Goal: Transaction & Acquisition: Purchase product/service

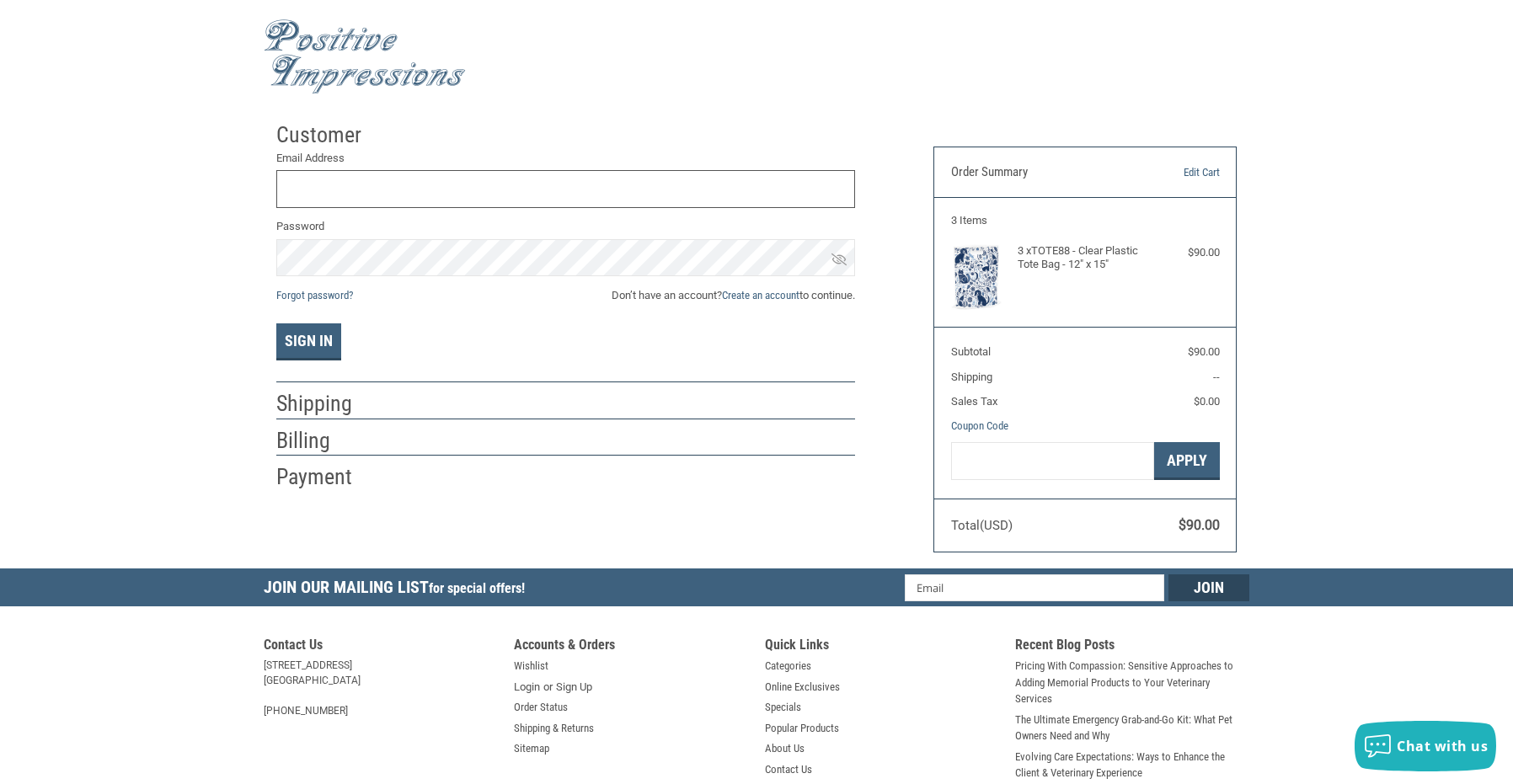
type input "[EMAIL_ADDRESS][DOMAIN_NAME]"
click at [318, 59] on img at bounding box center [364, 57] width 202 height 75
type input "LKASICA@DOUBLEOAKMOUNTAINVET.COM"
click at [327, 333] on button "Sign In" at bounding box center [308, 342] width 65 height 37
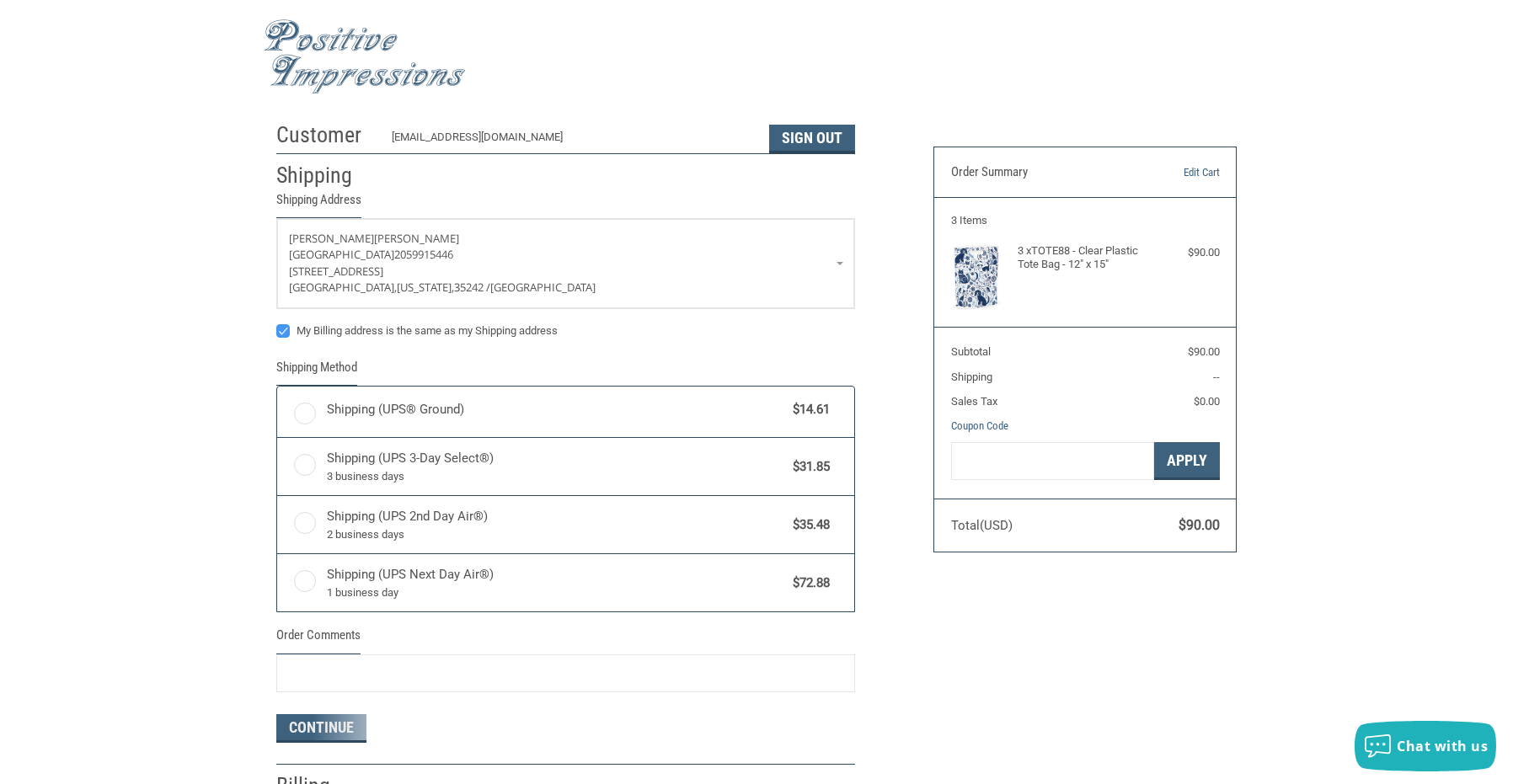
radio input "true"
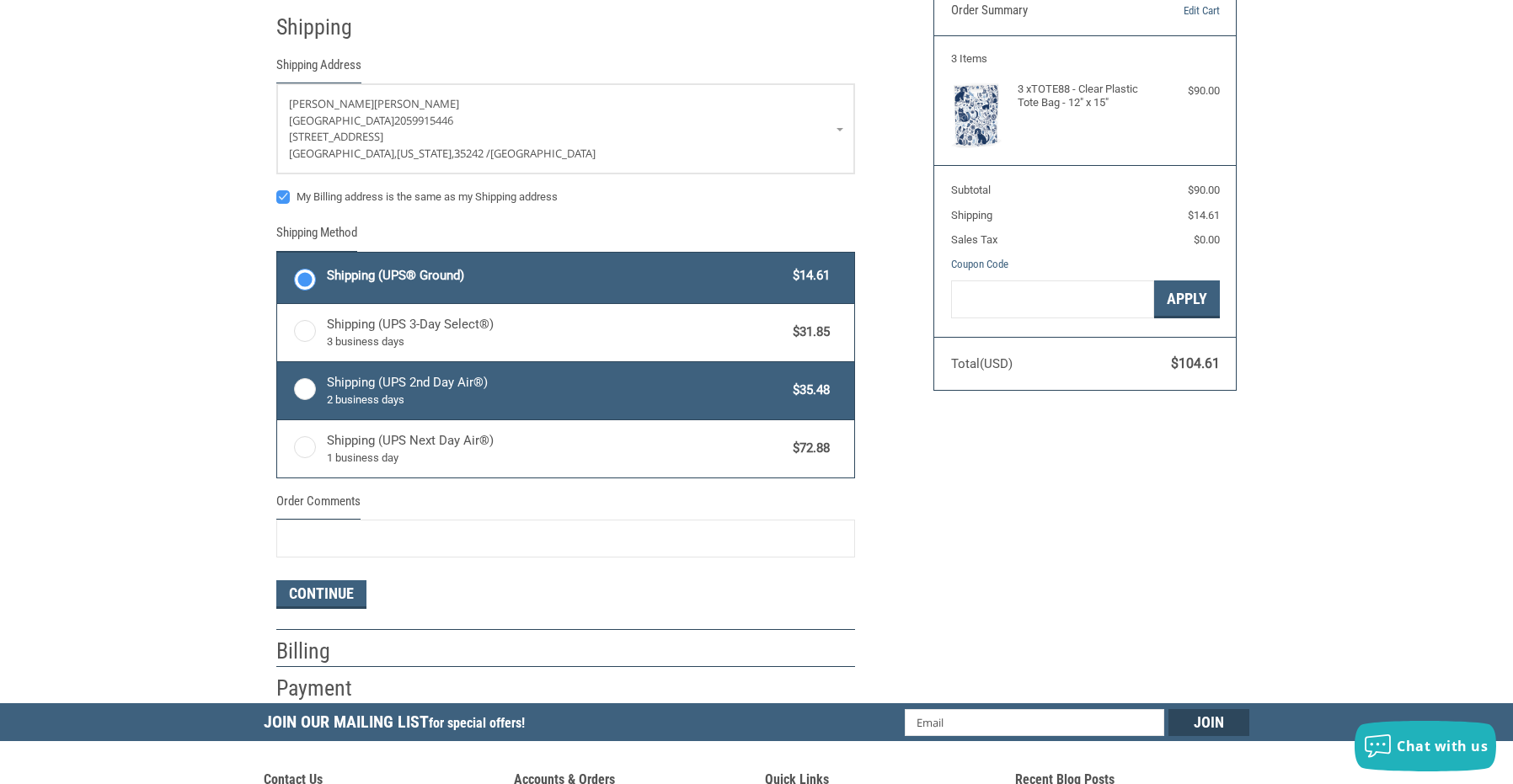
scroll to position [168, 0]
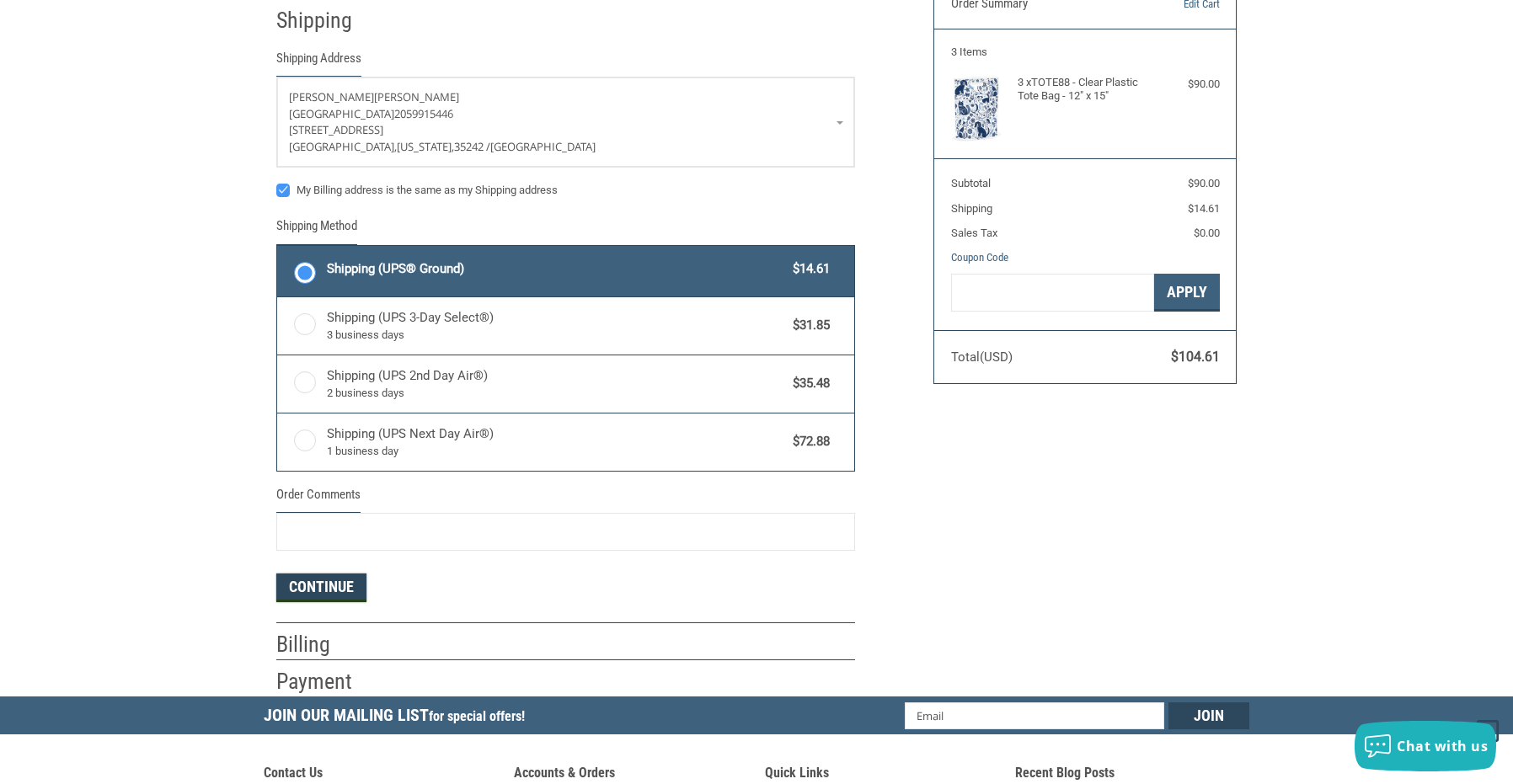
click at [312, 592] on button "Continue" at bounding box center [321, 589] width 90 height 29
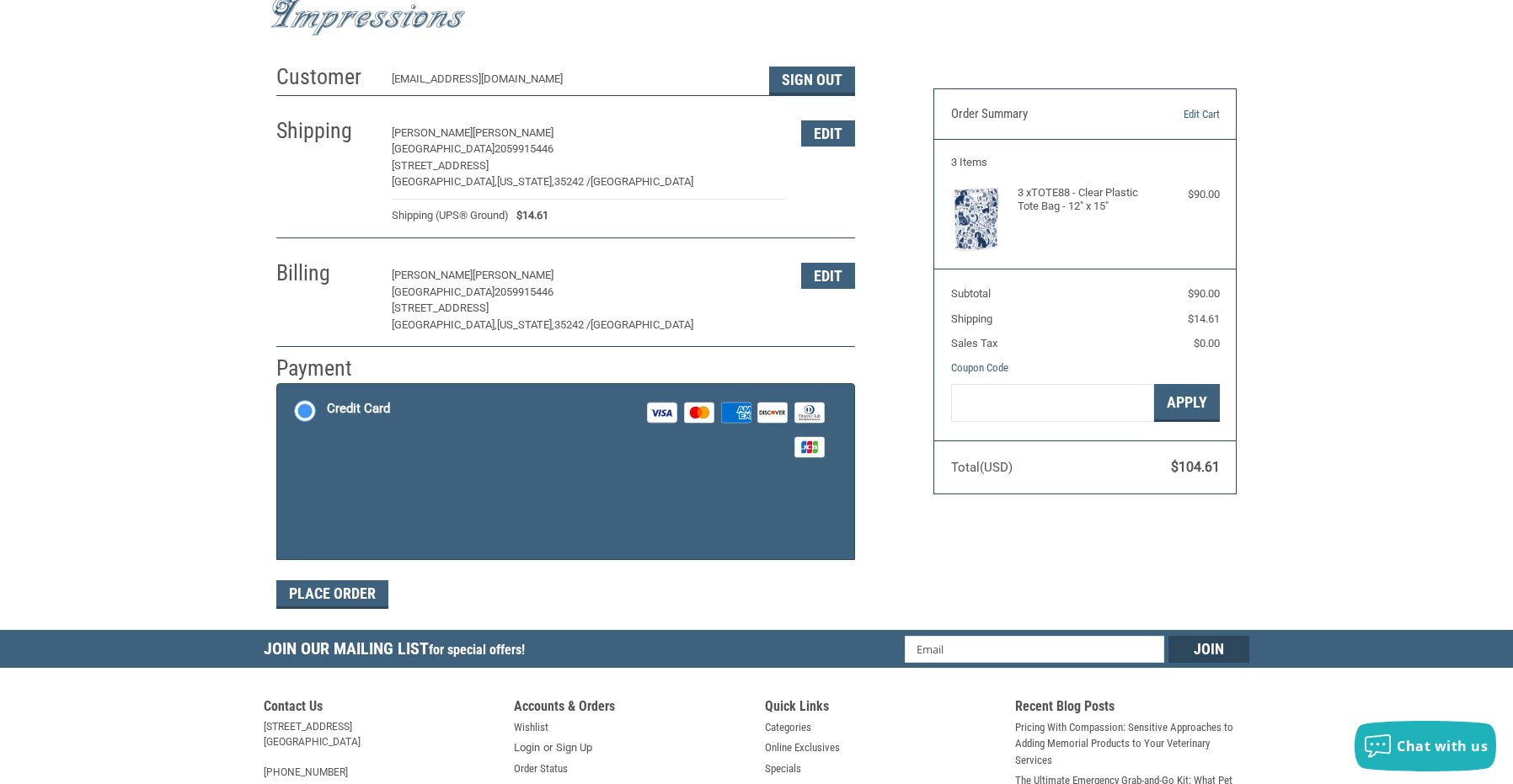
scroll to position [84, 0]
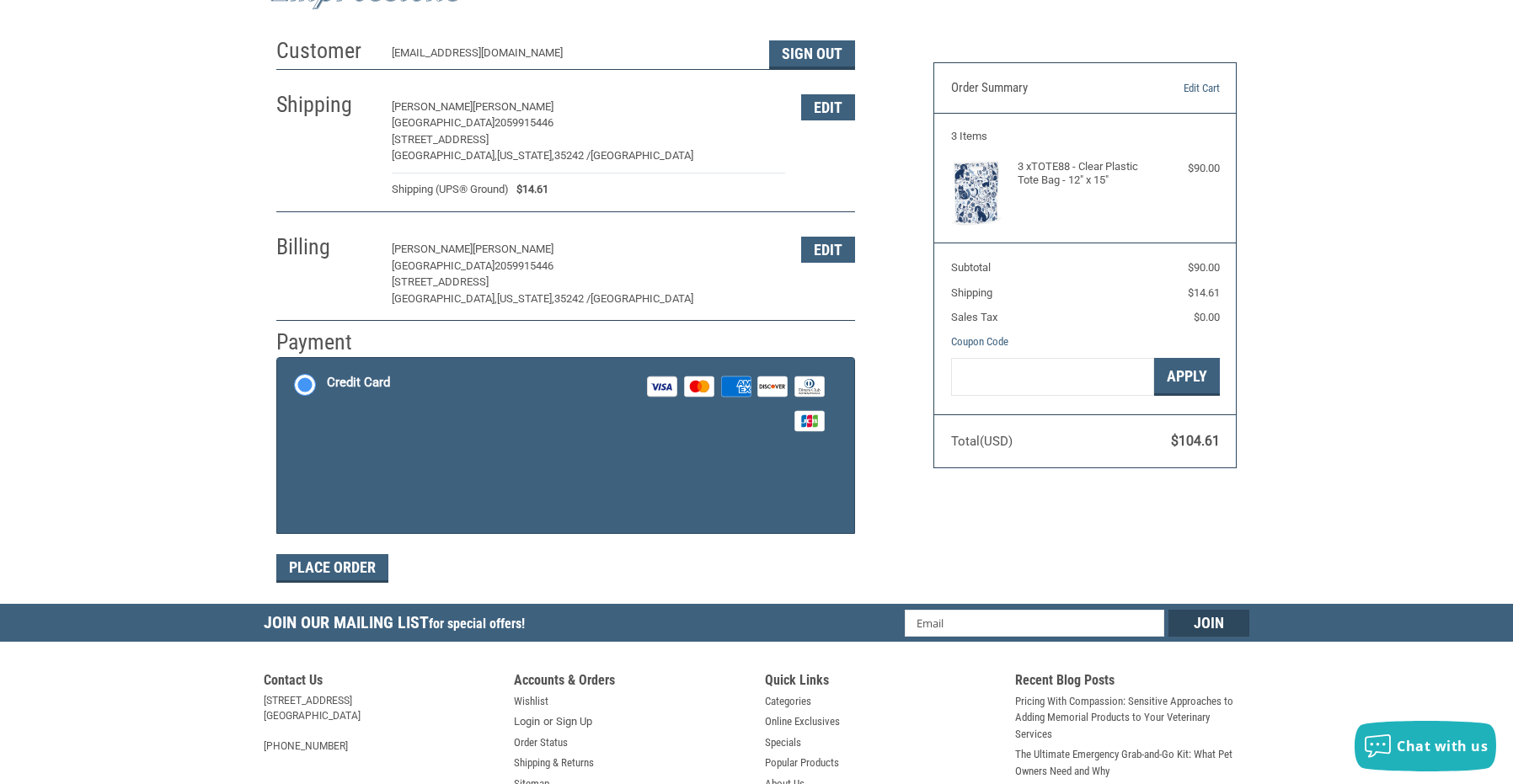
click at [312, 372] on label "Credit Card Visa Master Amex Discover Diners Club JCB" at bounding box center [566, 403] width 577 height 91
click at [308, 384] on label "Credit Card Visa Master Amex Discover Diners Club JCB" at bounding box center [566, 403] width 577 height 91
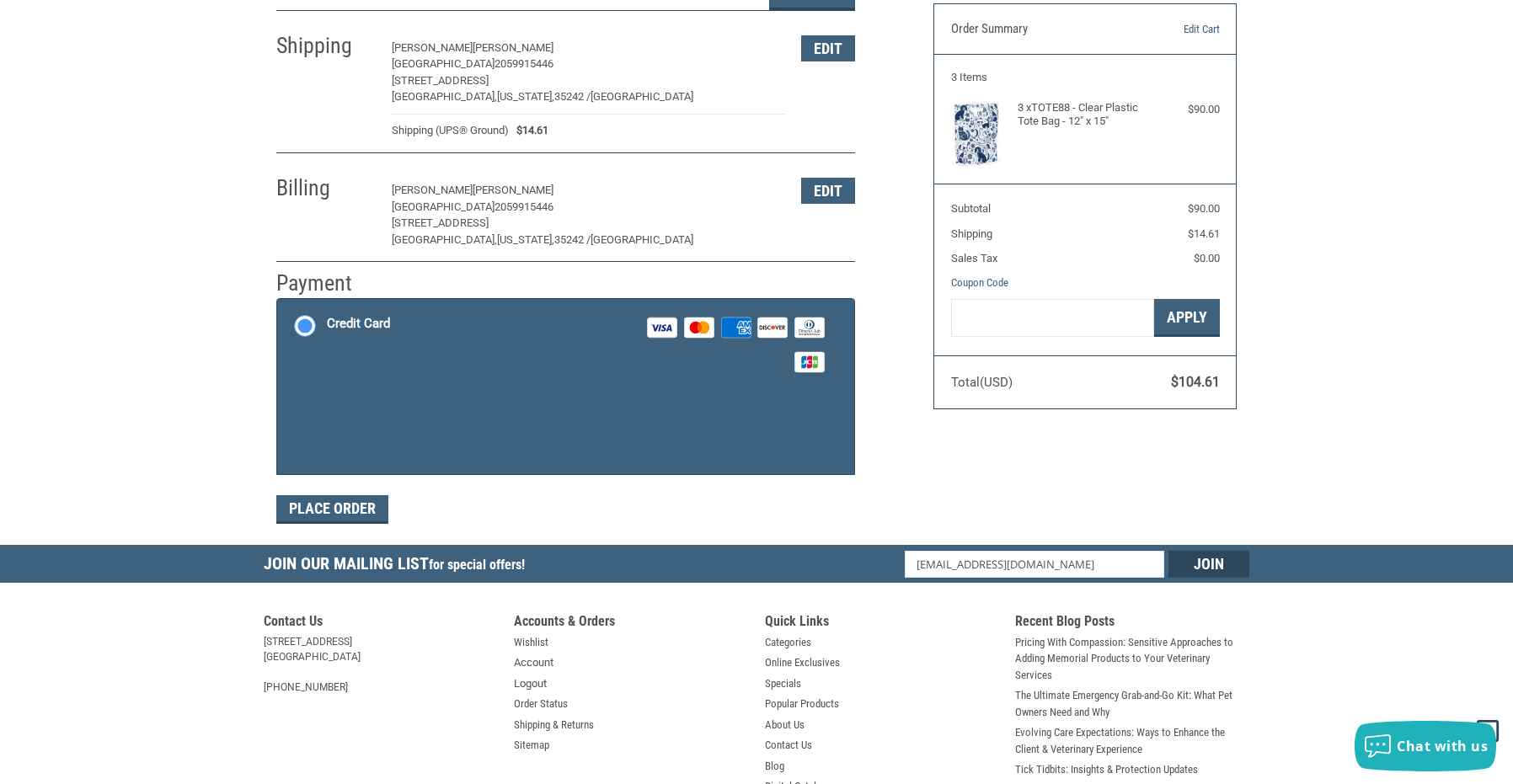
scroll to position [188, 0]
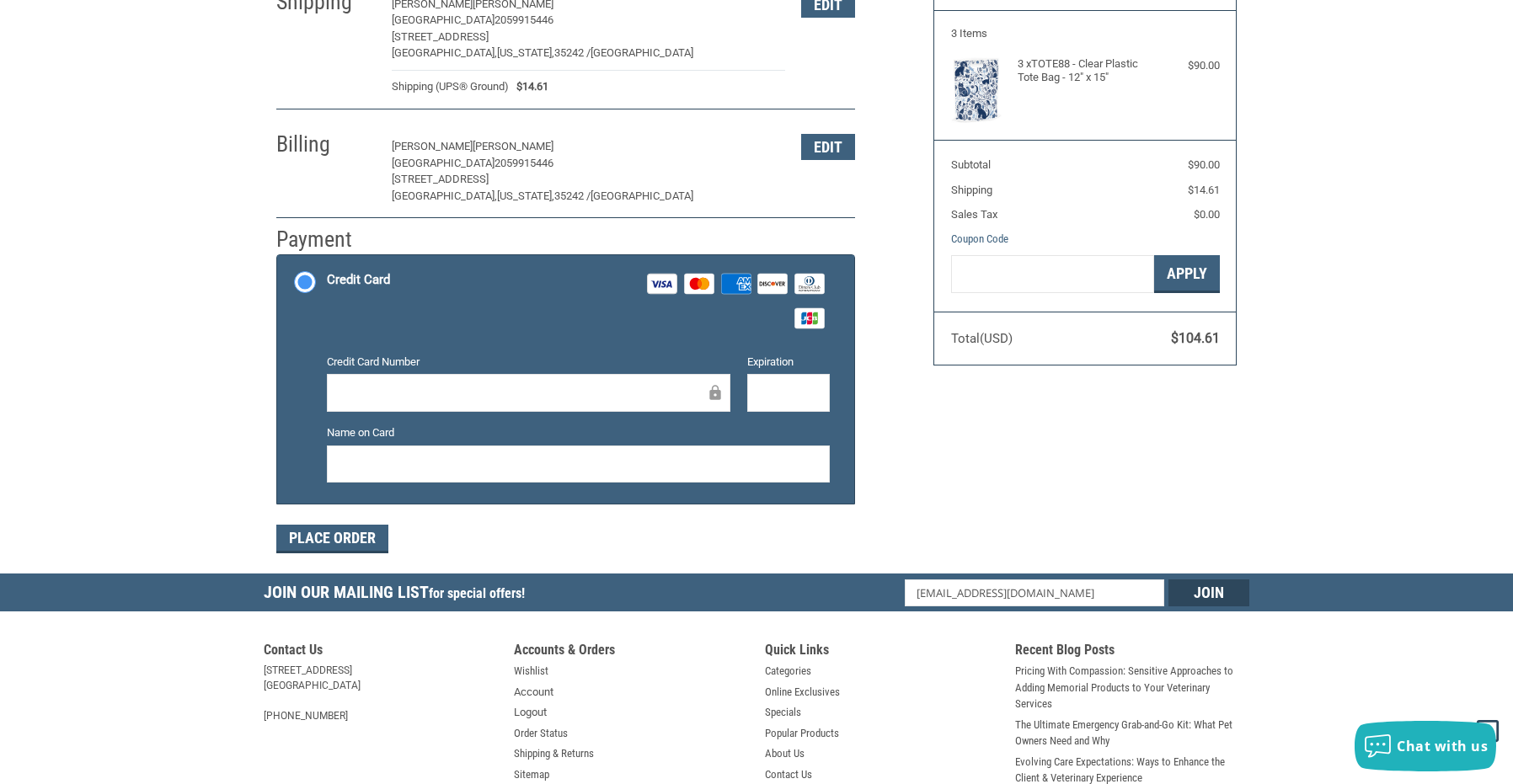
click at [394, 373] on div "Credit Card Number" at bounding box center [528, 384] width 421 height 61
click at [326, 539] on button "Place Order" at bounding box center [333, 539] width 112 height 29
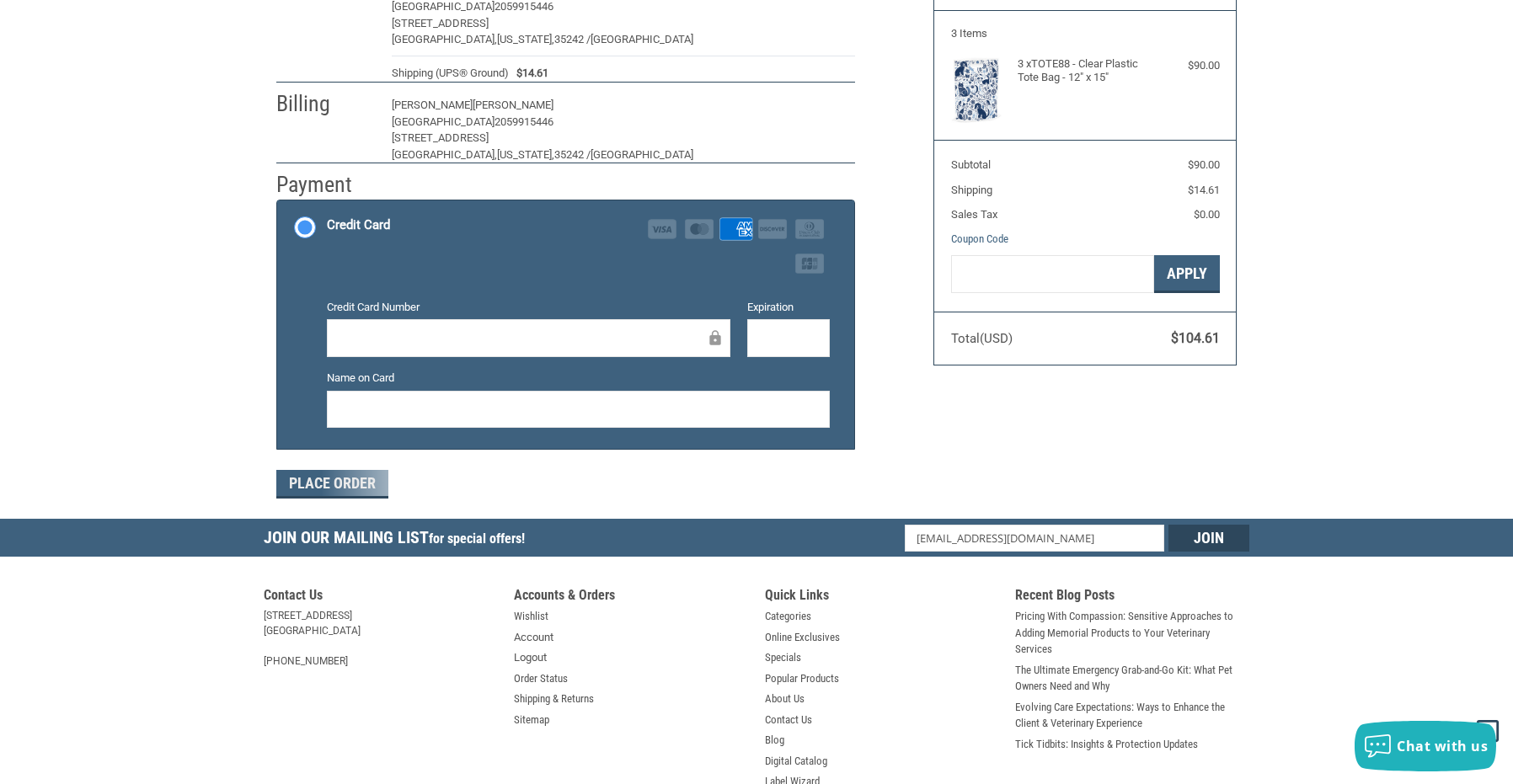
scroll to position [186, 0]
